Goal: Information Seeking & Learning: Learn about a topic

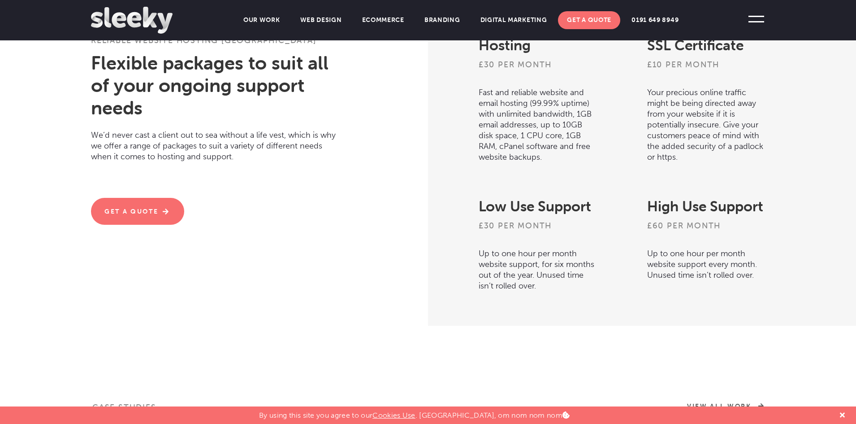
scroll to position [312, 0]
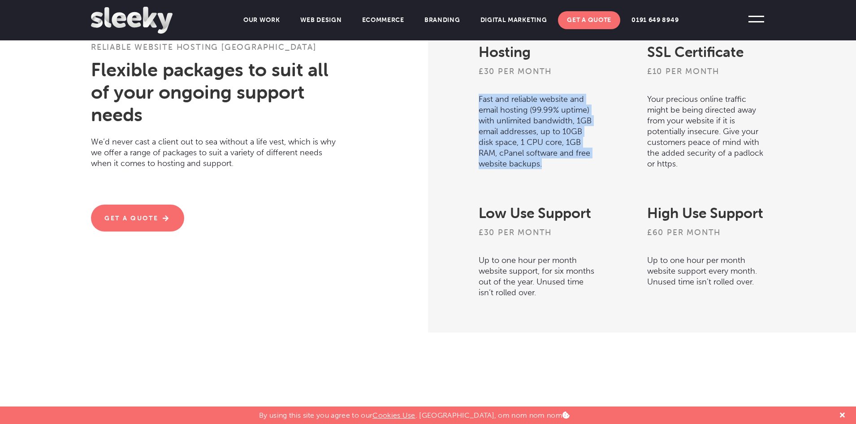
drag, startPoint x: 479, startPoint y: 94, endPoint x: 547, endPoint y: 166, distance: 99.0
click at [547, 166] on p "Fast and reliable website and email hosting (99.99% uptime) with unlimited band…" at bounding box center [538, 128] width 118 height 91
copy p "Fast and reliable website and email hosting (99.99% uptime) with unlimited band…"
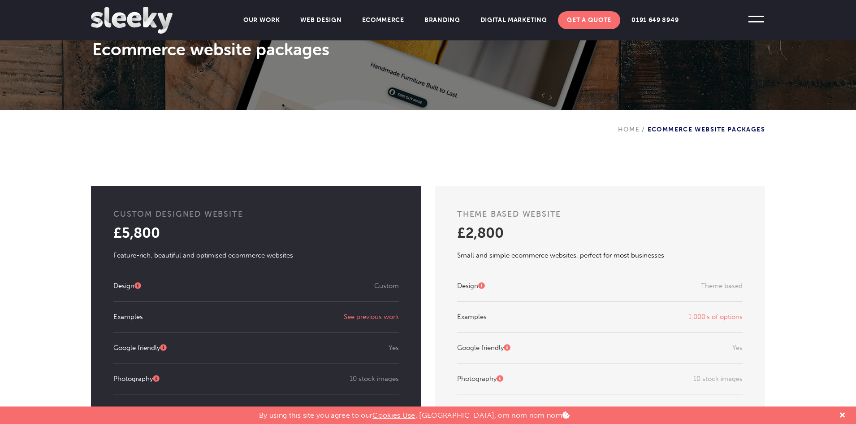
scroll to position [139, 0]
